Goal: Complete application form

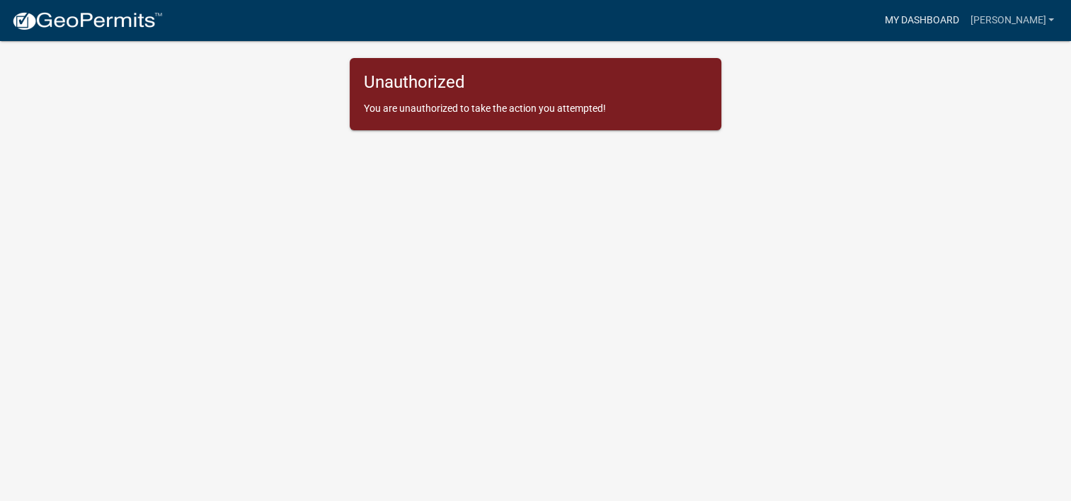
click at [901, 19] on link "My Dashboard" at bounding box center [922, 20] width 86 height 27
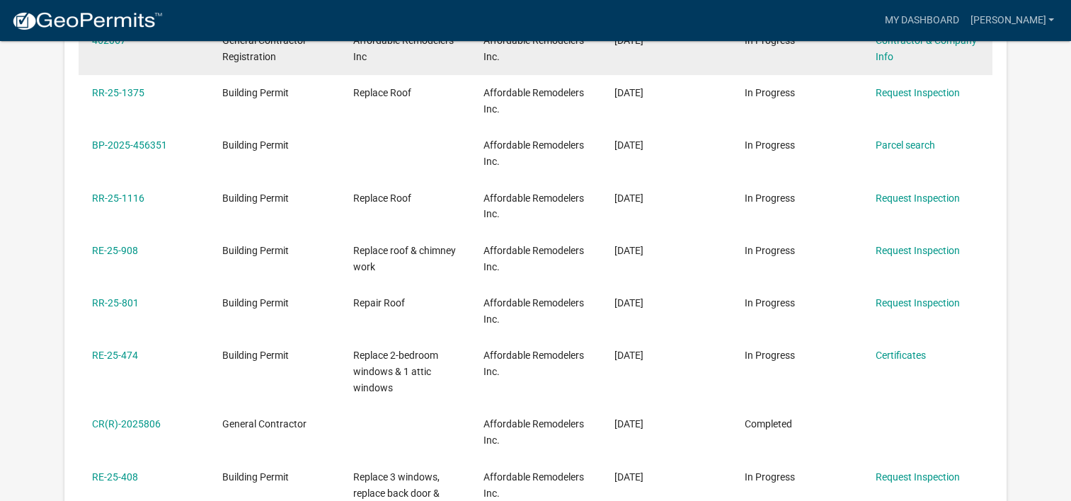
scroll to position [188, 0]
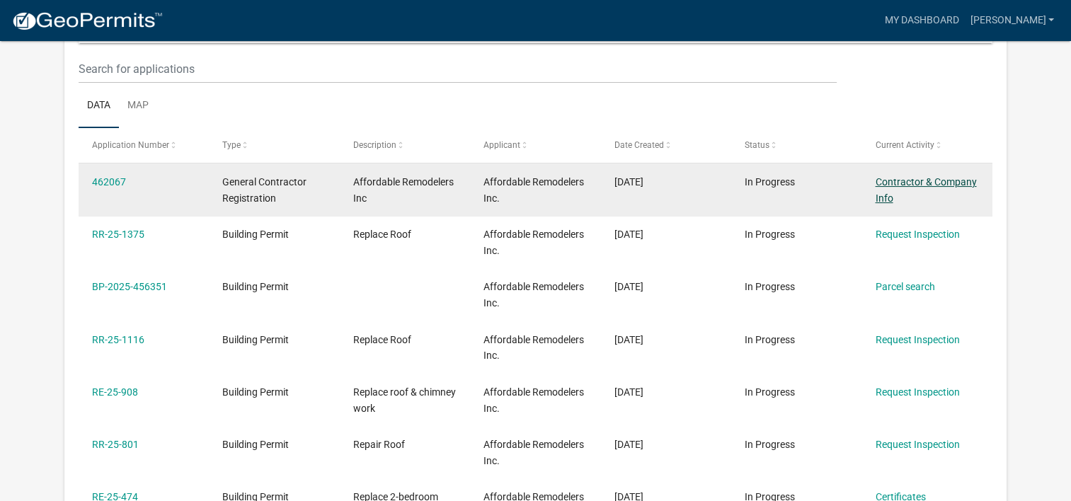
click at [903, 182] on link "Contractor & Company Info" at bounding box center [925, 190] width 101 height 28
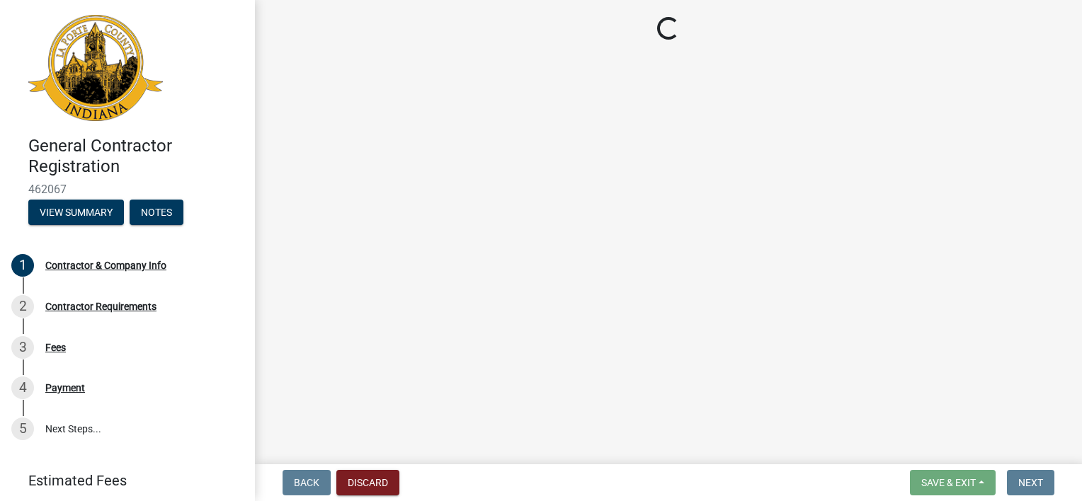
select select "IN"
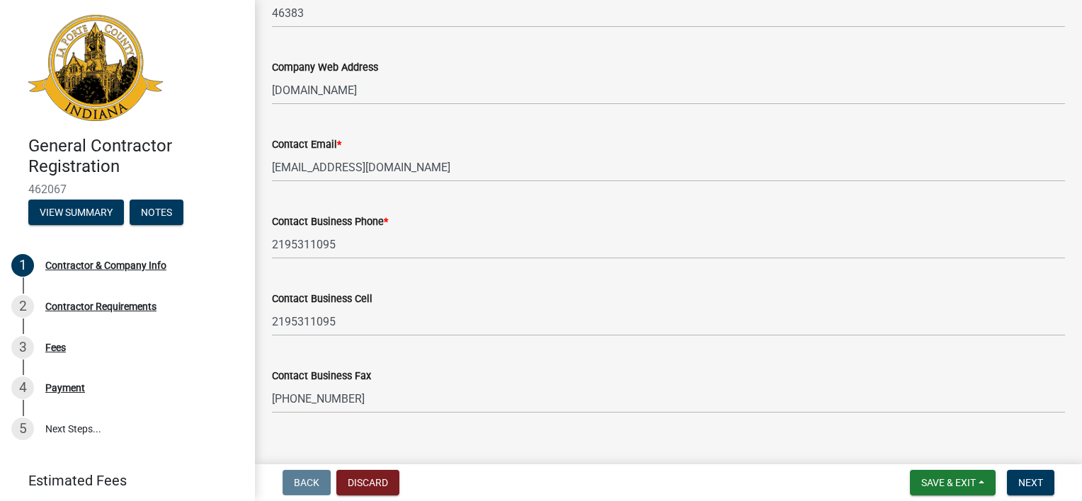
scroll to position [774, 0]
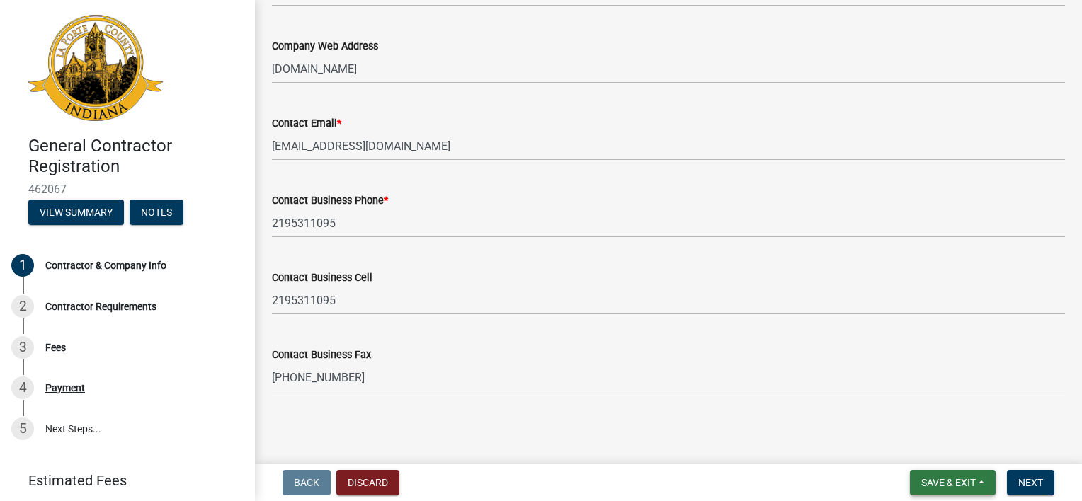
click at [927, 484] on span "Save & Exit" at bounding box center [948, 482] width 55 height 11
click at [914, 413] on button "Save" at bounding box center [938, 412] width 113 height 34
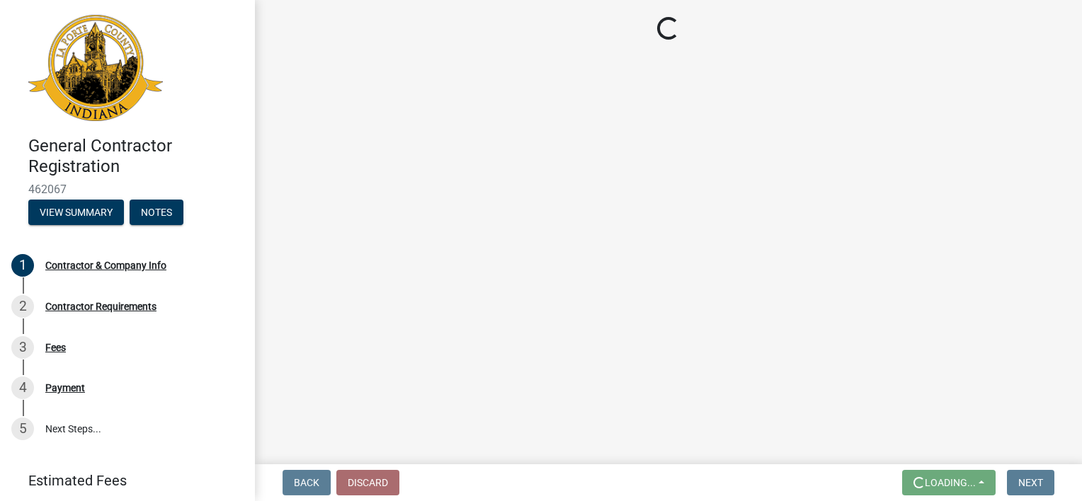
scroll to position [0, 0]
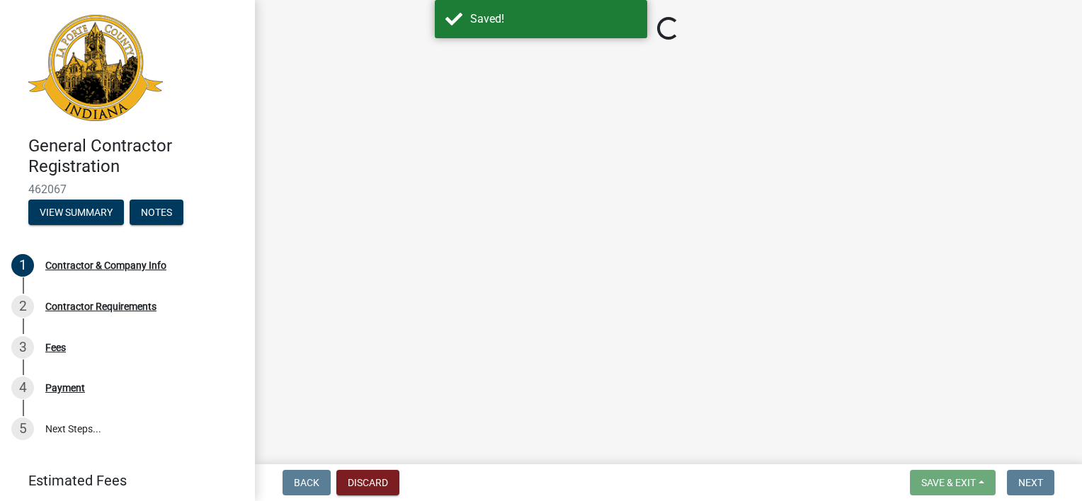
select select "IN"
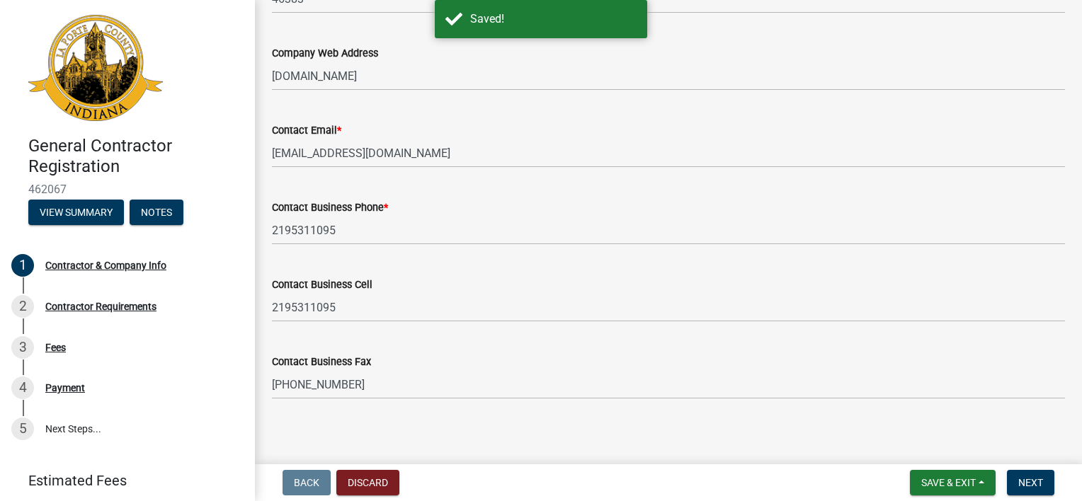
scroll to position [774, 0]
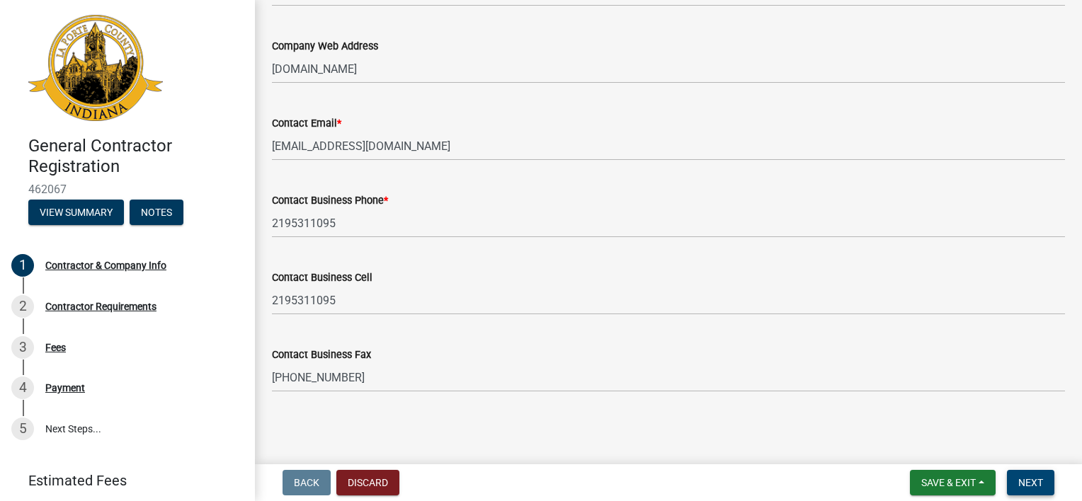
click at [1022, 474] on button "Next" at bounding box center [1030, 482] width 47 height 25
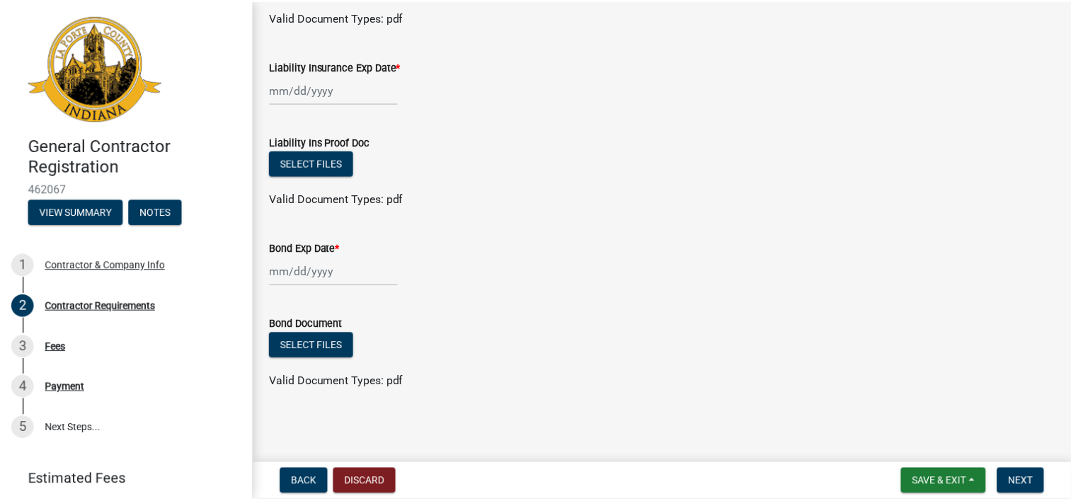
scroll to position [0, 0]
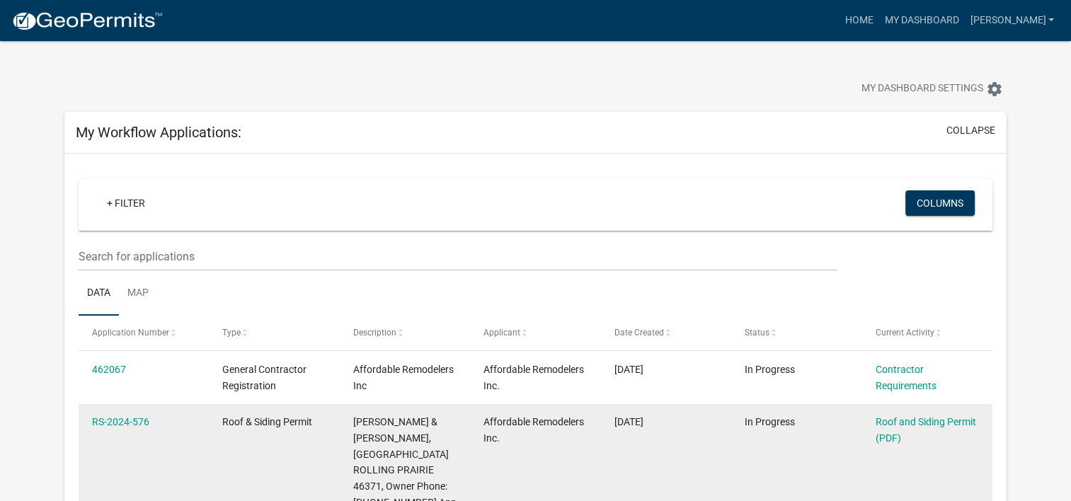
scroll to position [71, 0]
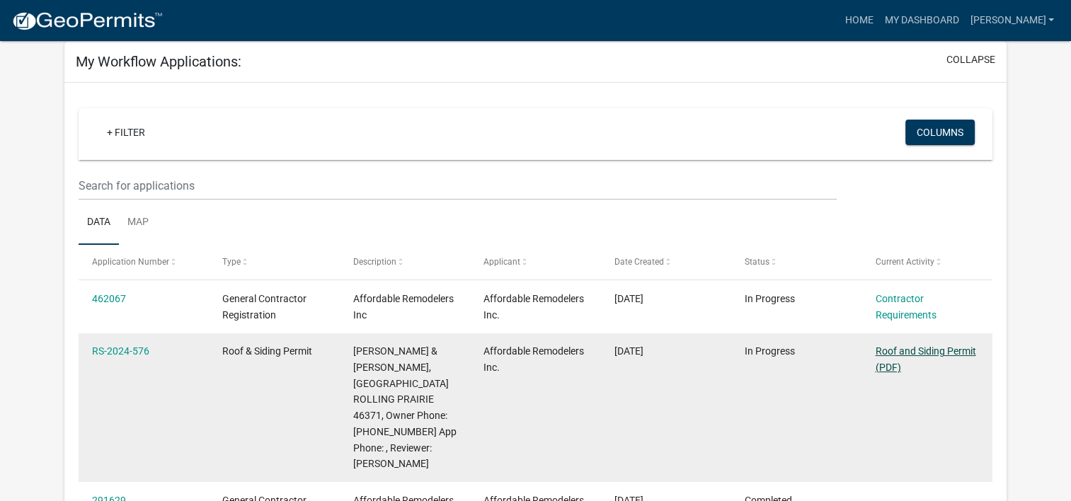
click at [925, 350] on link "Roof and Siding Permit (PDF)" at bounding box center [925, 359] width 101 height 28
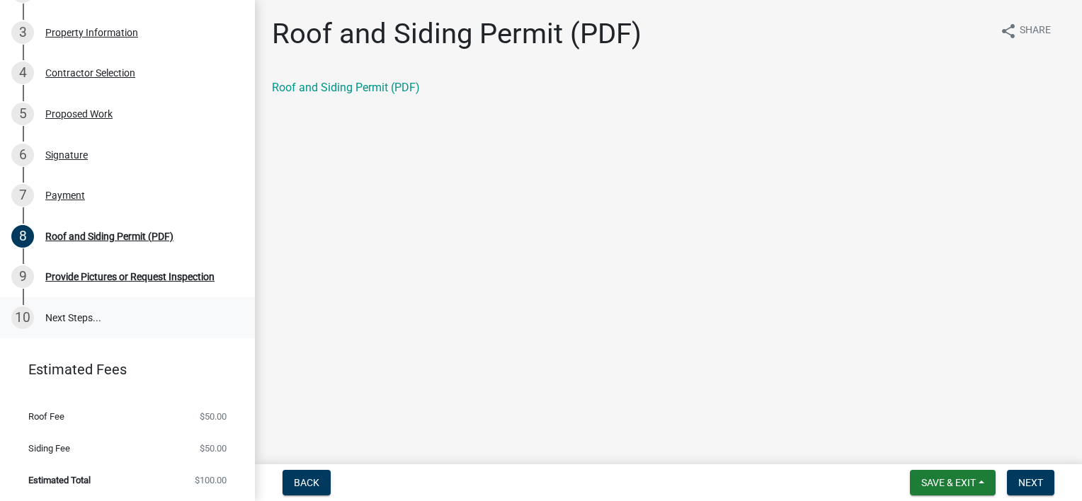
scroll to position [224, 0]
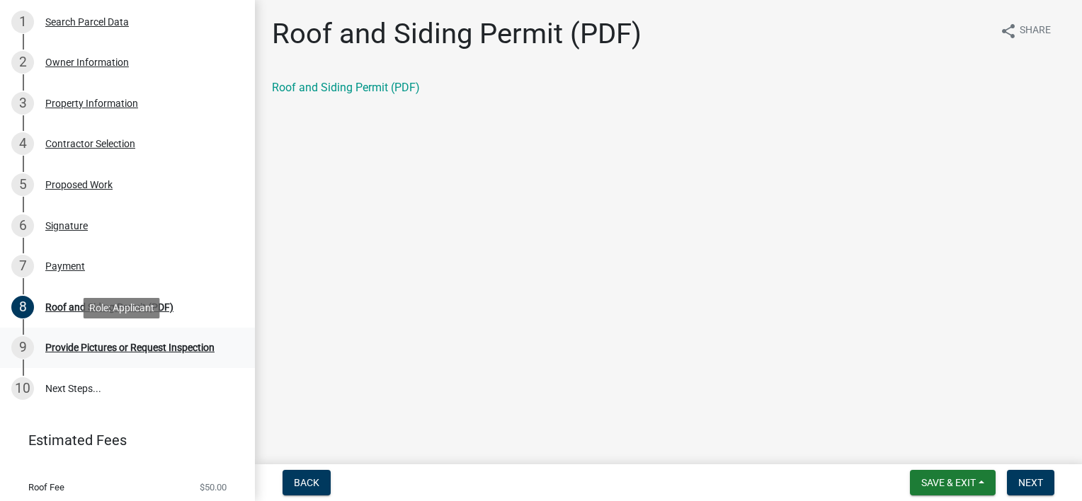
click at [148, 353] on div "9 Provide Pictures or Request Inspection" at bounding box center [121, 347] width 221 height 23
click at [149, 349] on div "Provide Pictures or Request Inspection" at bounding box center [129, 348] width 169 height 10
click at [59, 344] on div "Provide Pictures or Request Inspection" at bounding box center [129, 348] width 169 height 10
